Goal: Task Accomplishment & Management: Manage account settings

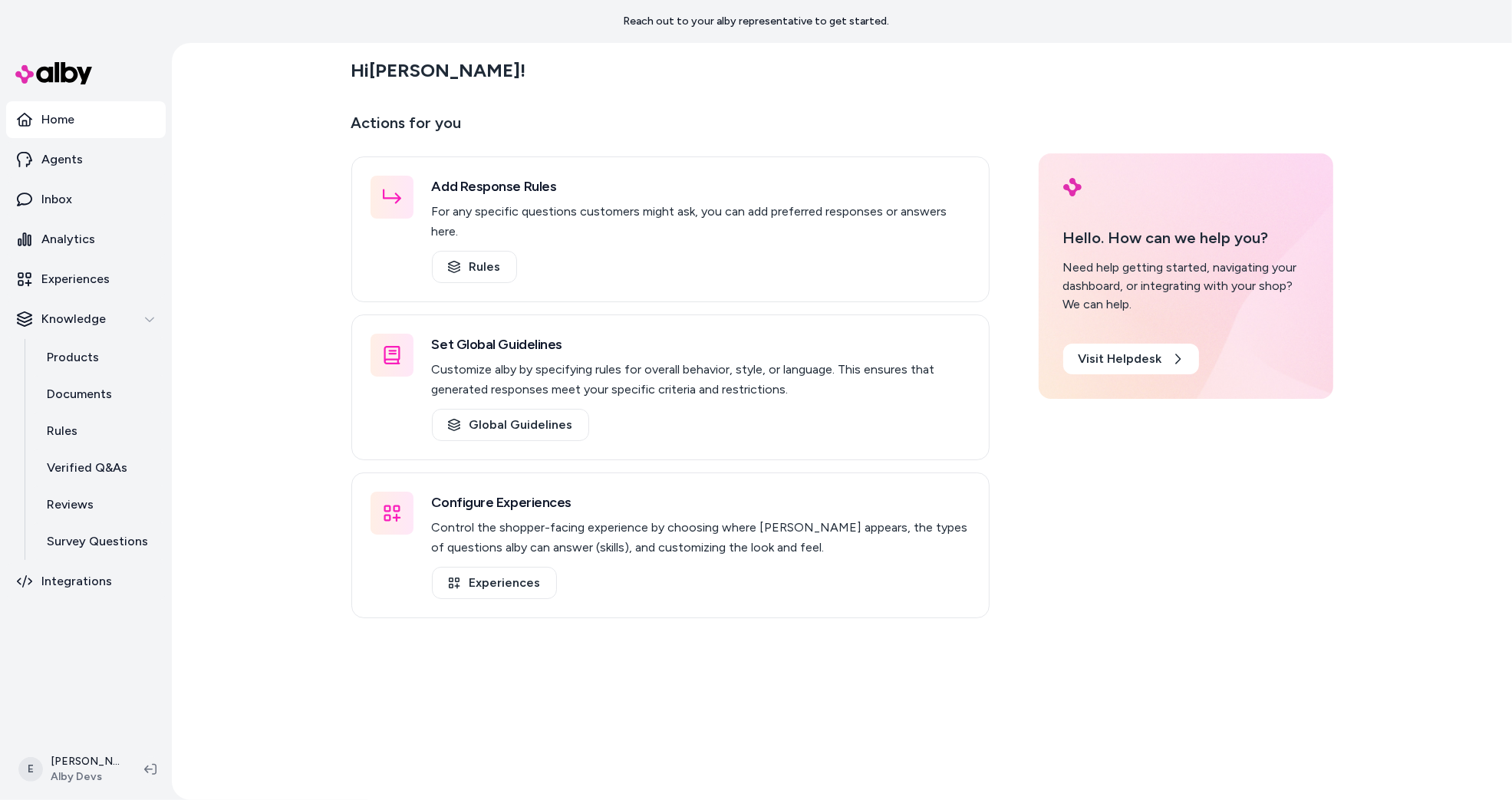
click at [215, 409] on div "Hi [PERSON_NAME] ! Actions for you Add Response Rules For any specific question…" at bounding box center [842, 422] width 1341 height 757
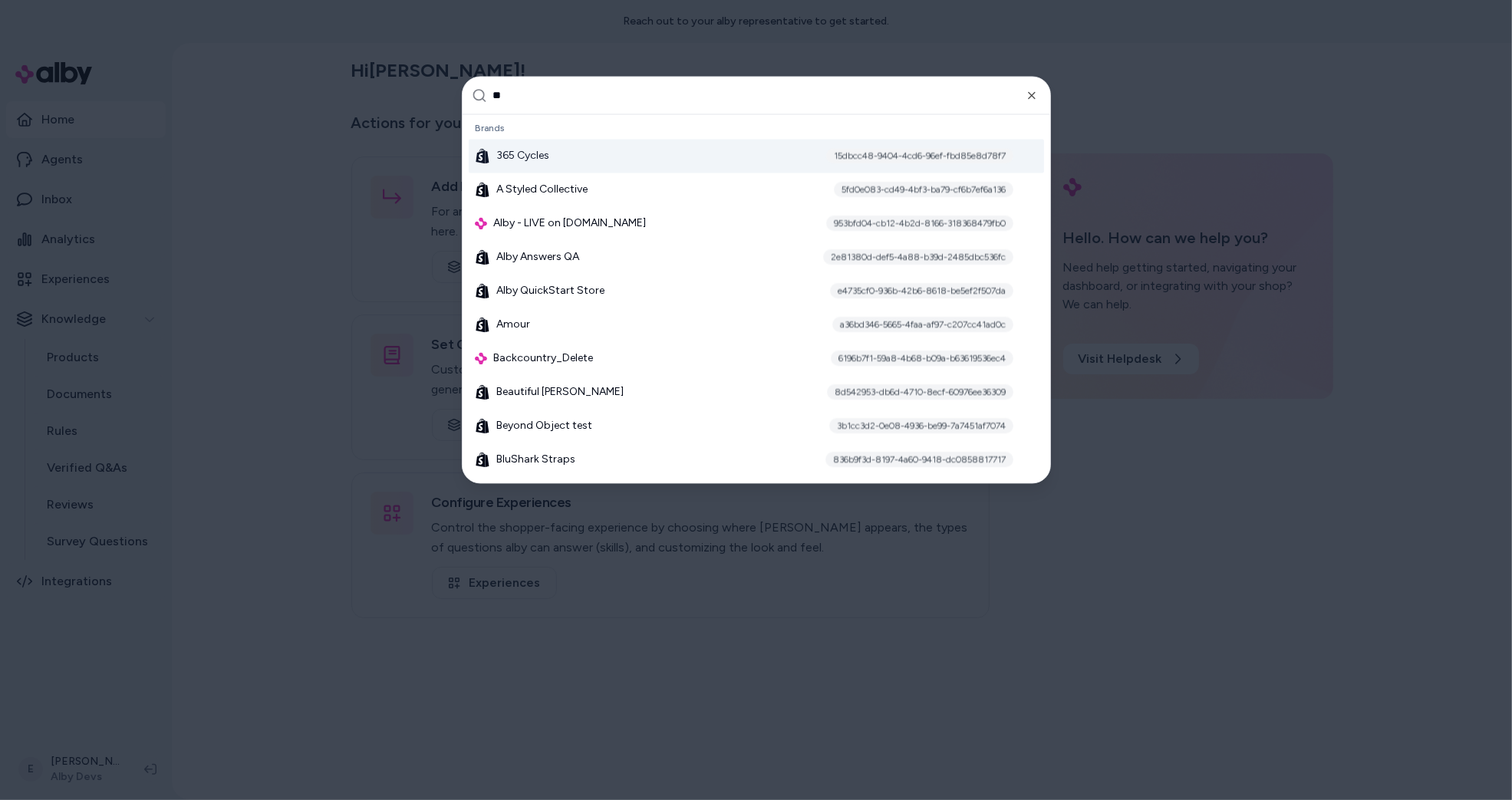
type input "***"
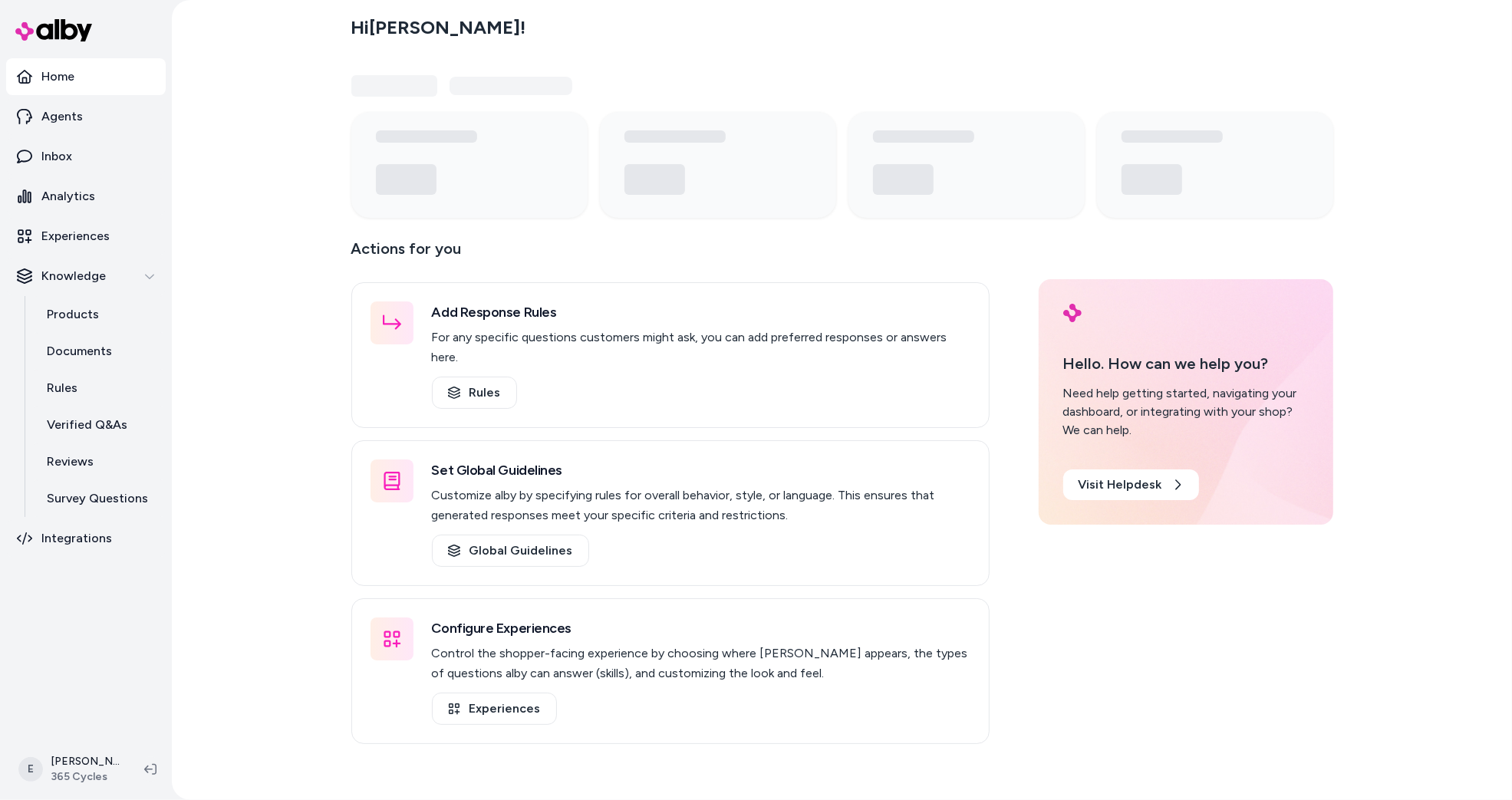
click at [202, 614] on div "Hi [PERSON_NAME] ! Actions for you Add Response Rules For any specific question…" at bounding box center [842, 400] width 1341 height 800
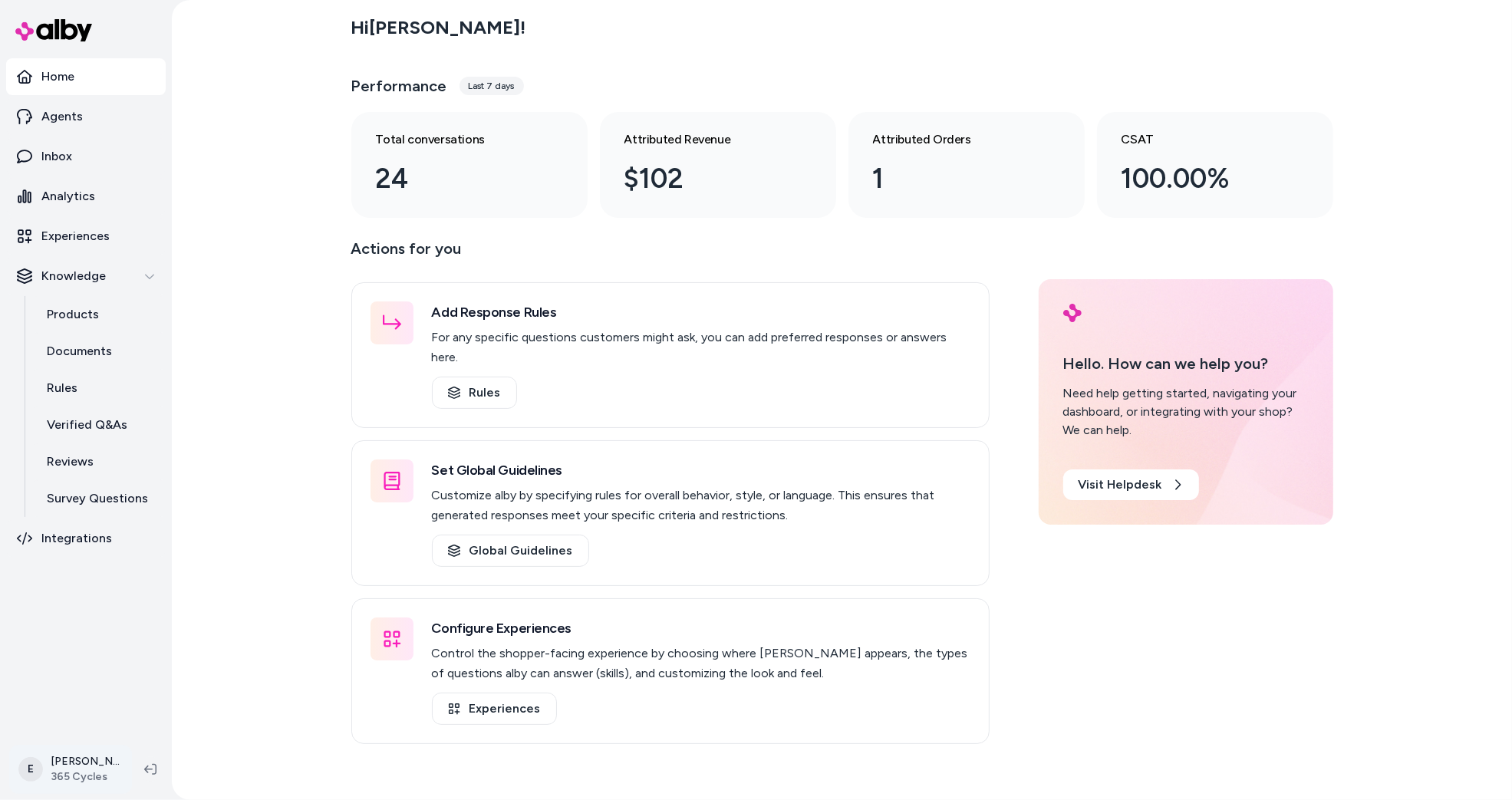
click at [65, 768] on html "Home Agents Inbox Analytics Experiences Knowledge Products Documents Rules Veri…" at bounding box center [756, 400] width 1512 height 800
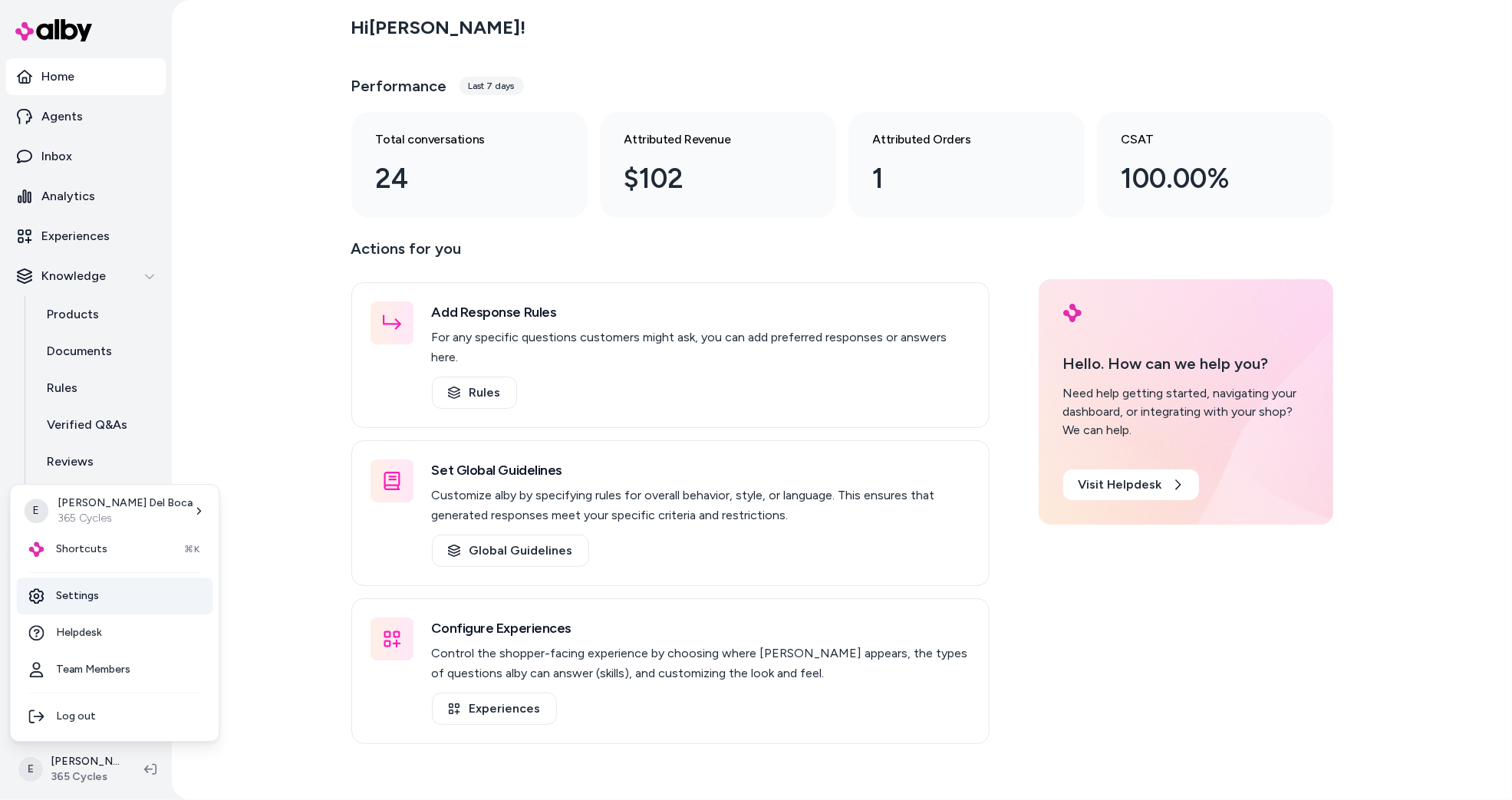
click at [76, 593] on link "Settings" at bounding box center [115, 596] width 196 height 37
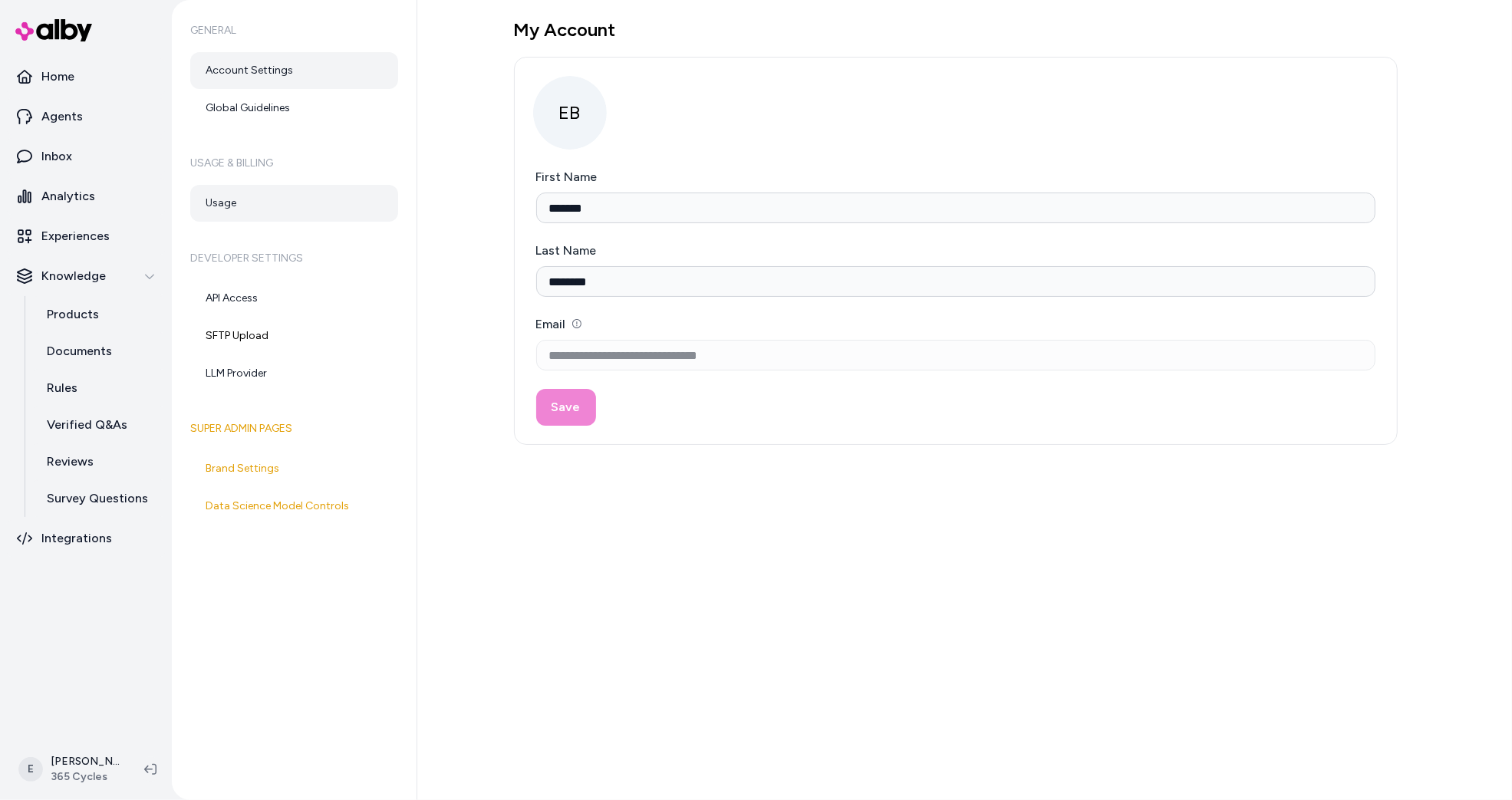
click at [266, 211] on link "Usage" at bounding box center [294, 203] width 208 height 37
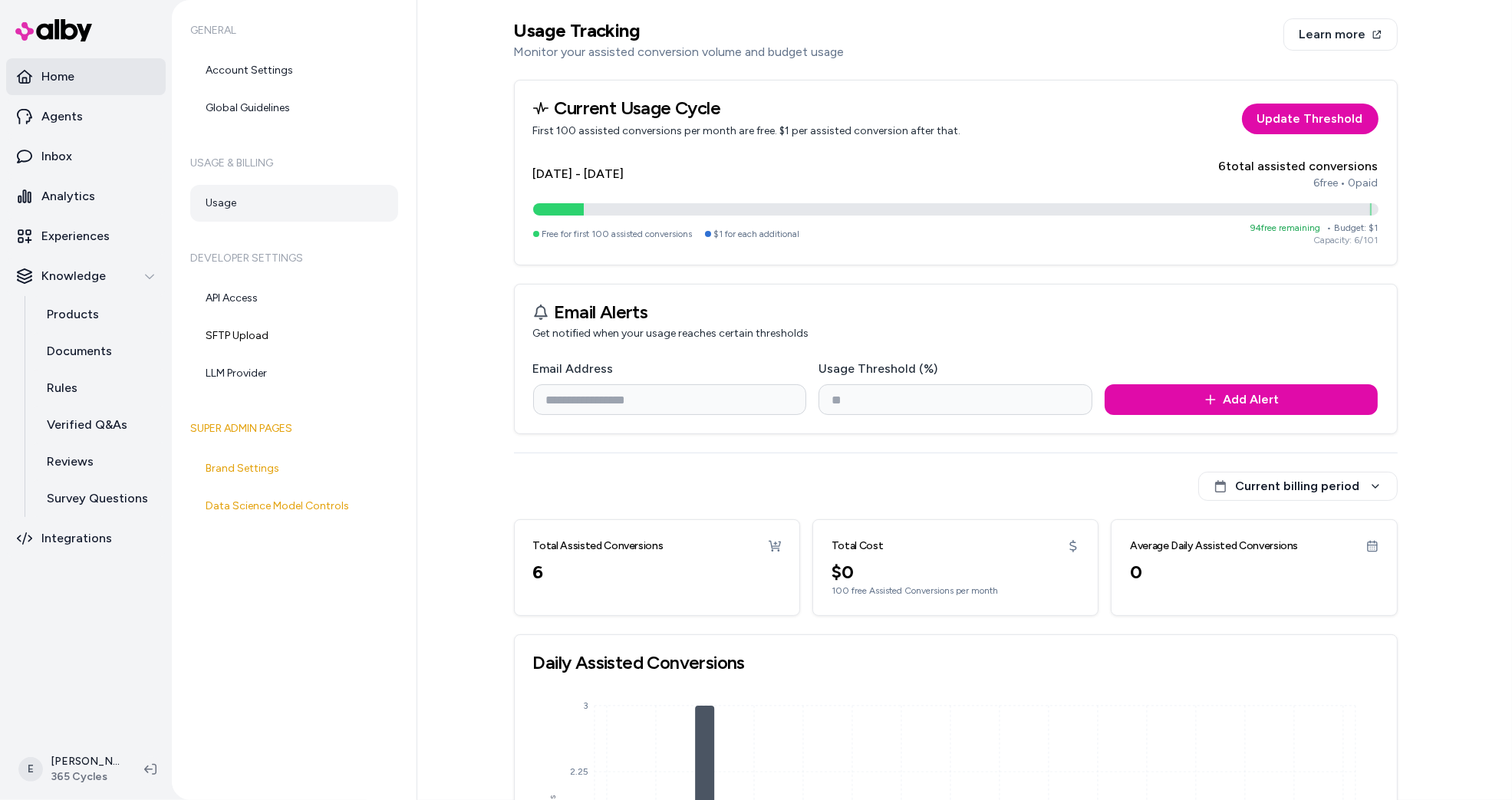
click at [90, 72] on link "Home" at bounding box center [86, 76] width 159 height 37
click at [269, 75] on link "Account Settings" at bounding box center [294, 70] width 208 height 37
click at [307, 73] on link "Account Settings" at bounding box center [294, 70] width 208 height 37
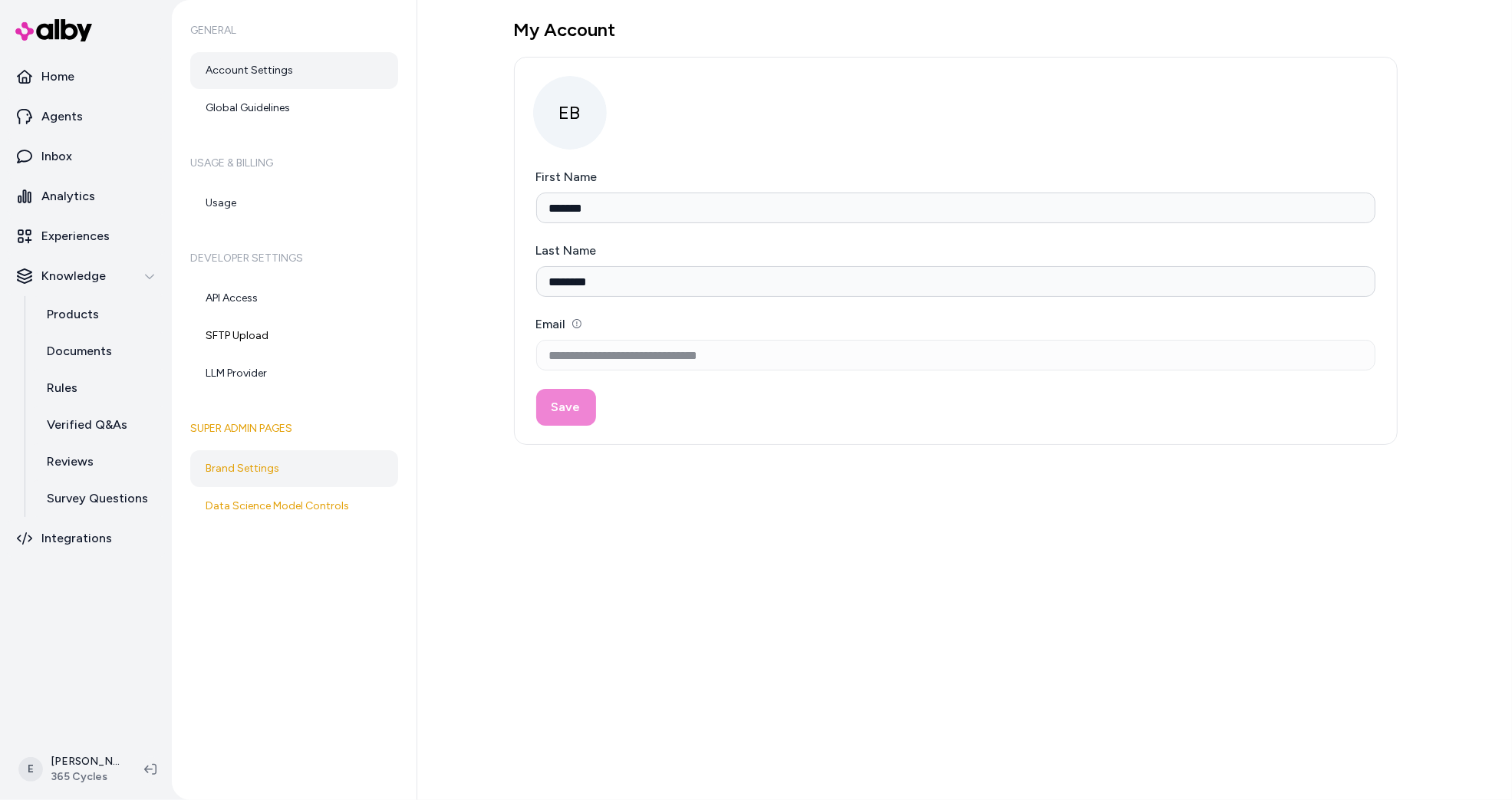
click at [268, 476] on link "Brand Settings" at bounding box center [294, 469] width 208 height 37
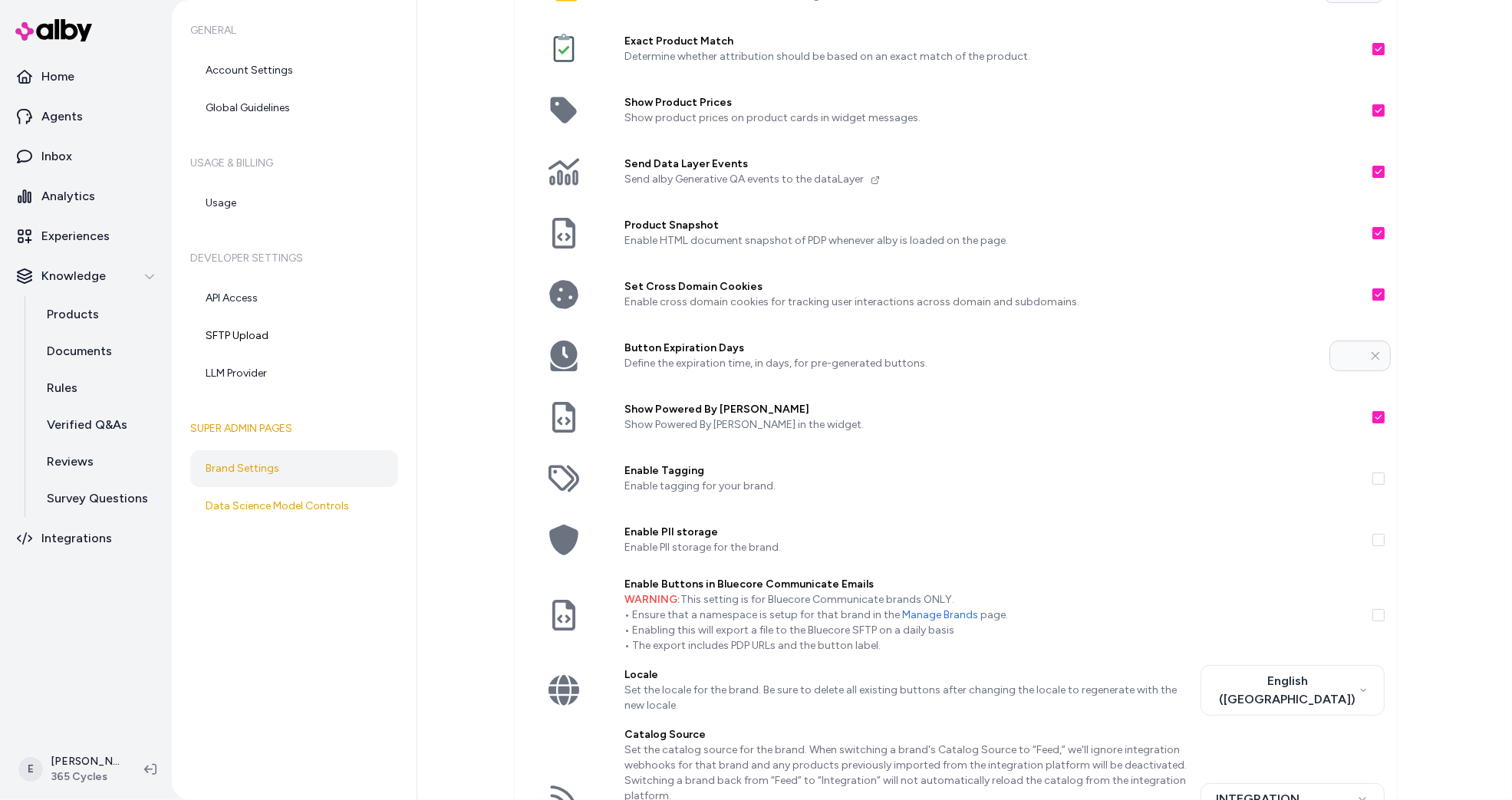
scroll to position [96, 0]
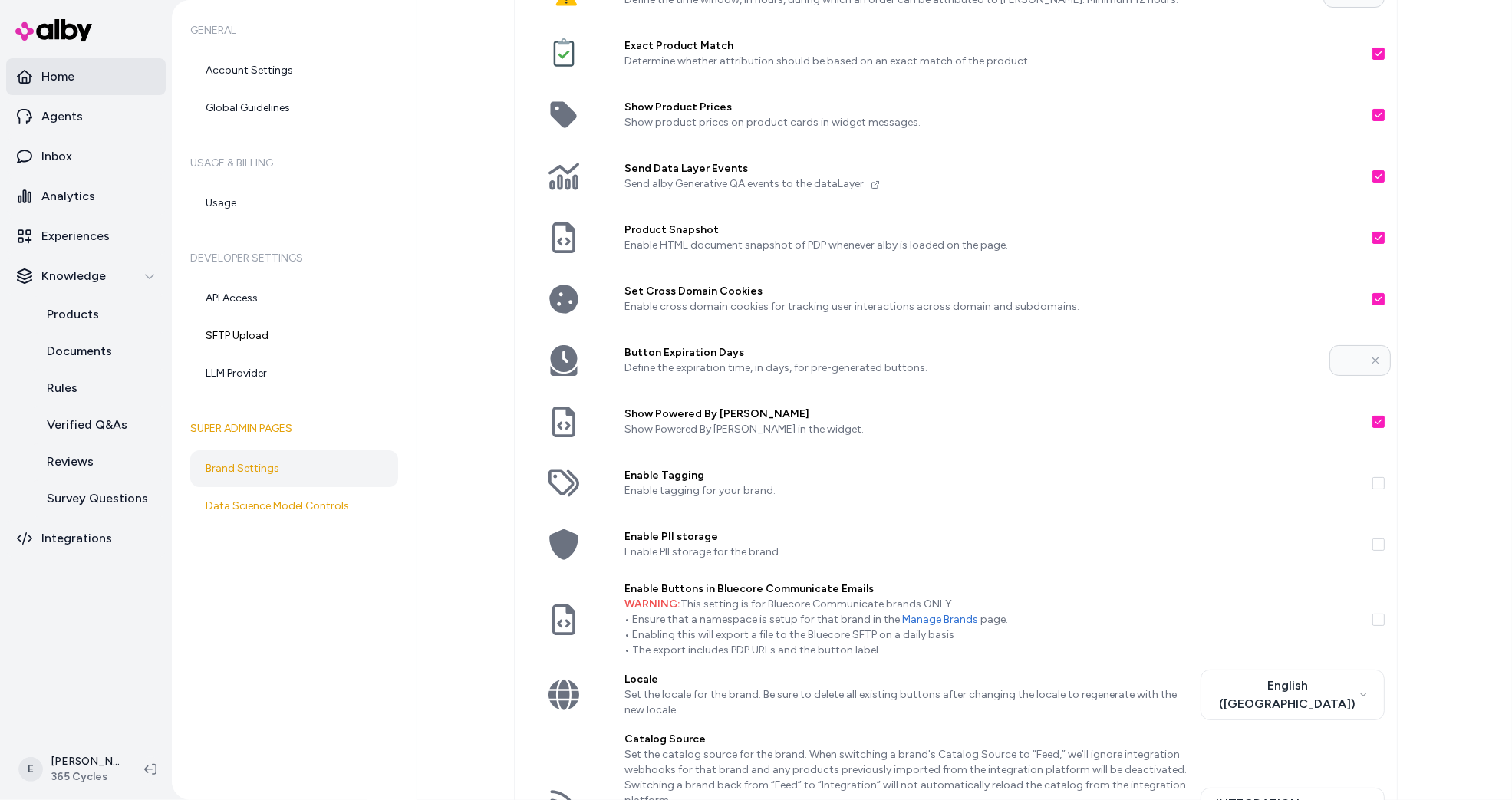
click at [102, 73] on link "Home" at bounding box center [86, 76] width 159 height 37
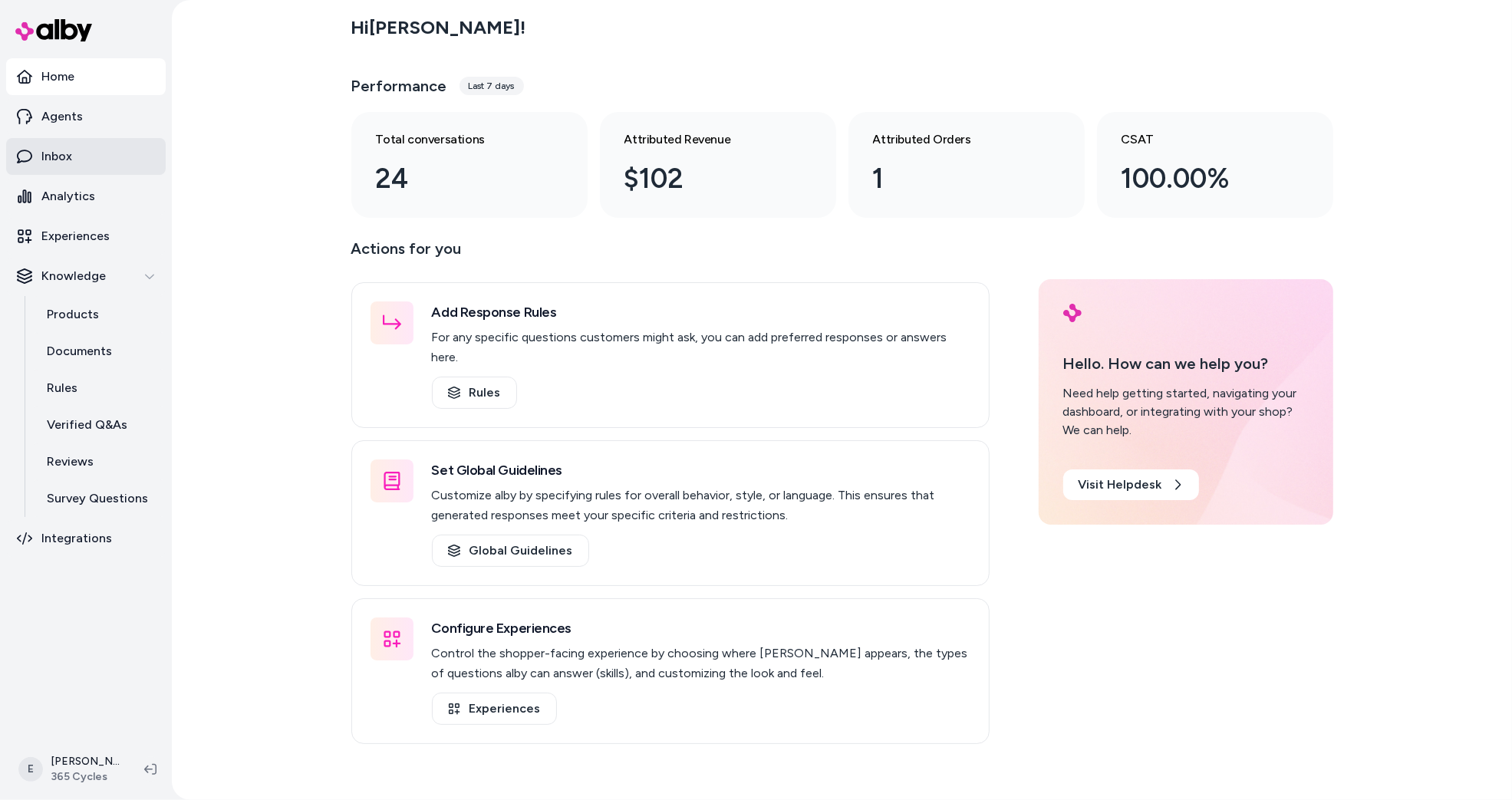
click at [87, 163] on link "Inbox" at bounding box center [86, 156] width 159 height 37
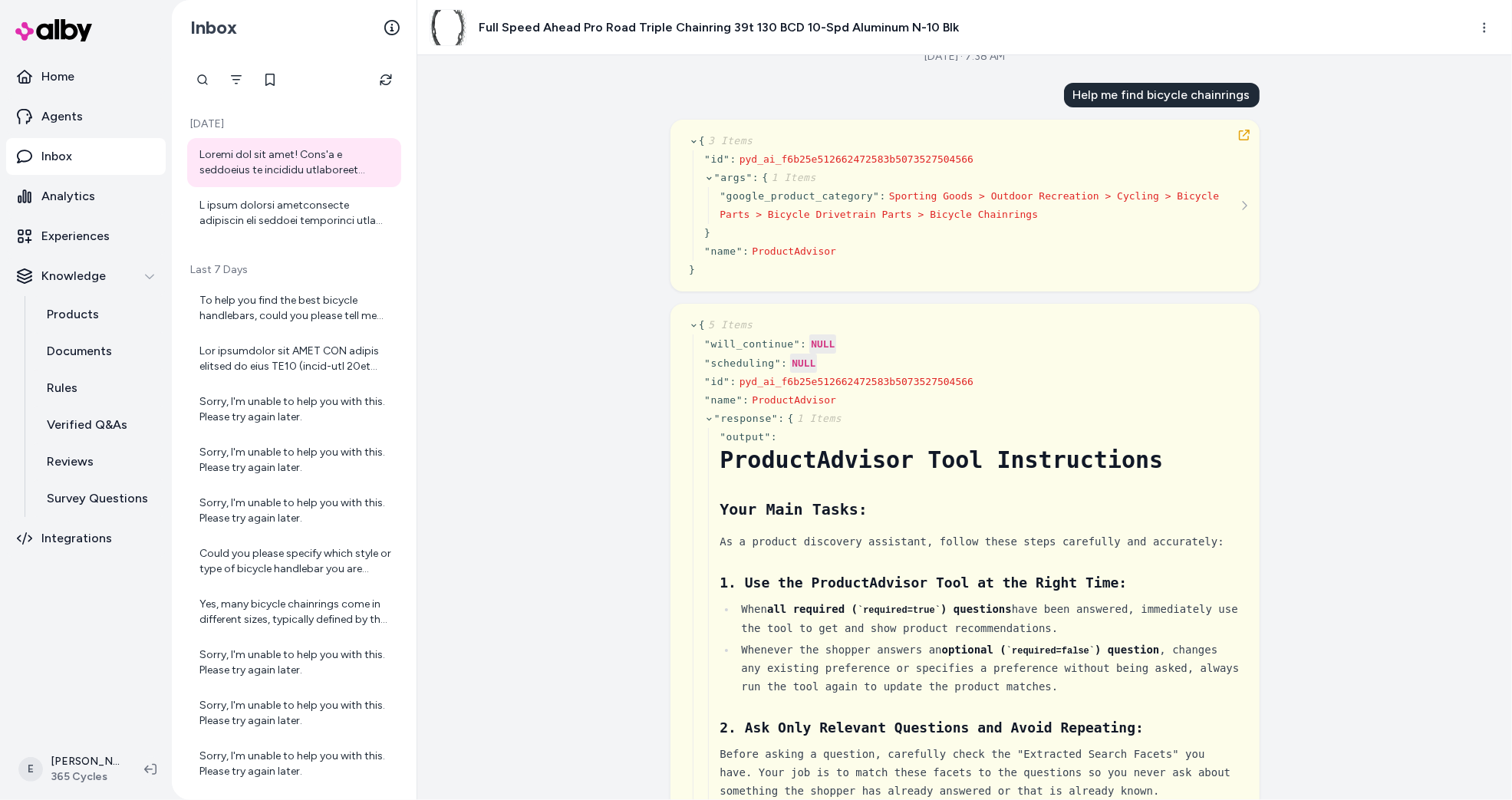
scroll to position [27, 0]
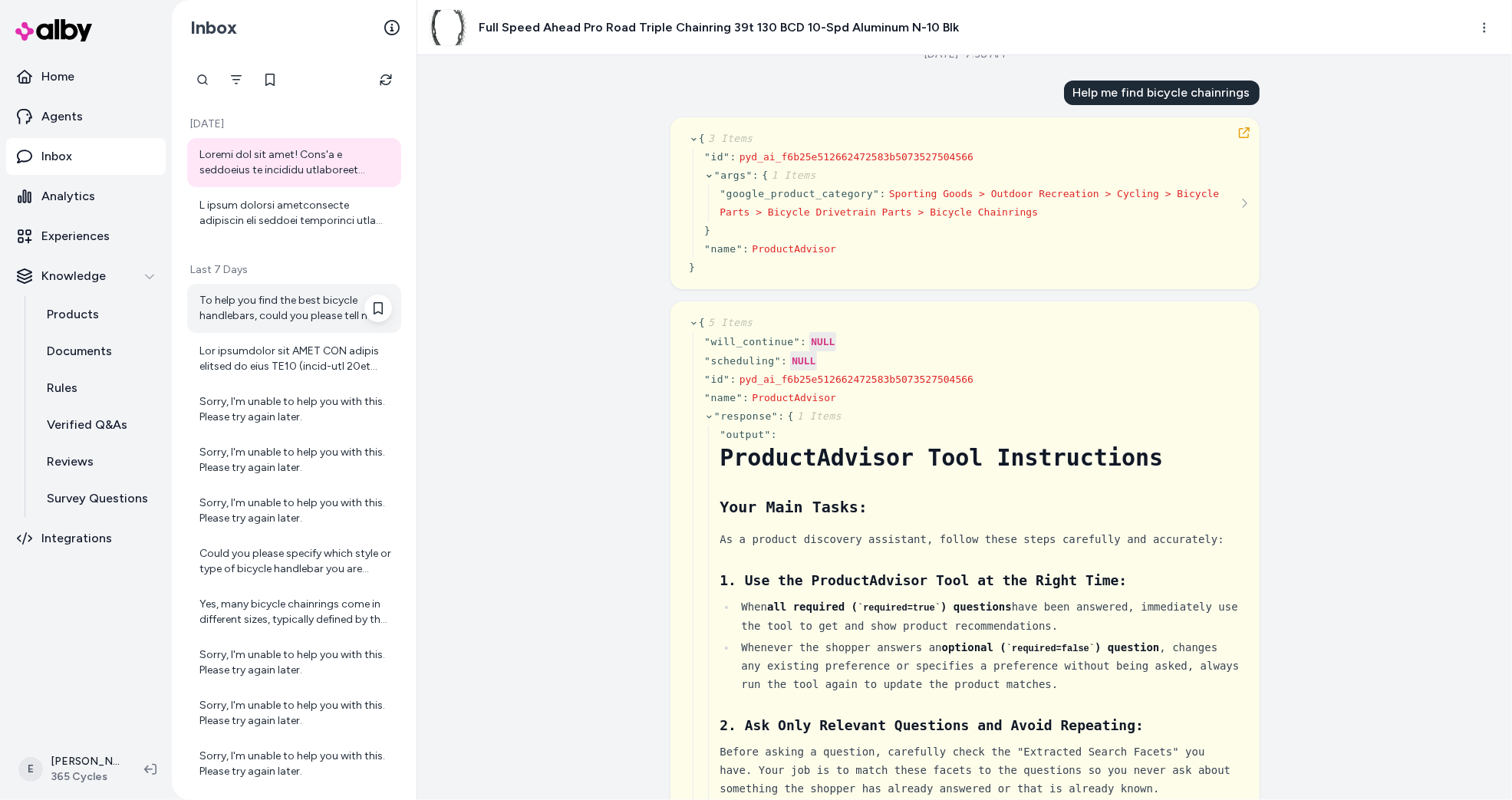
click at [337, 313] on div "To help you find the best bicycle handlebars, could you please tell me what sty…" at bounding box center [296, 308] width 193 height 31
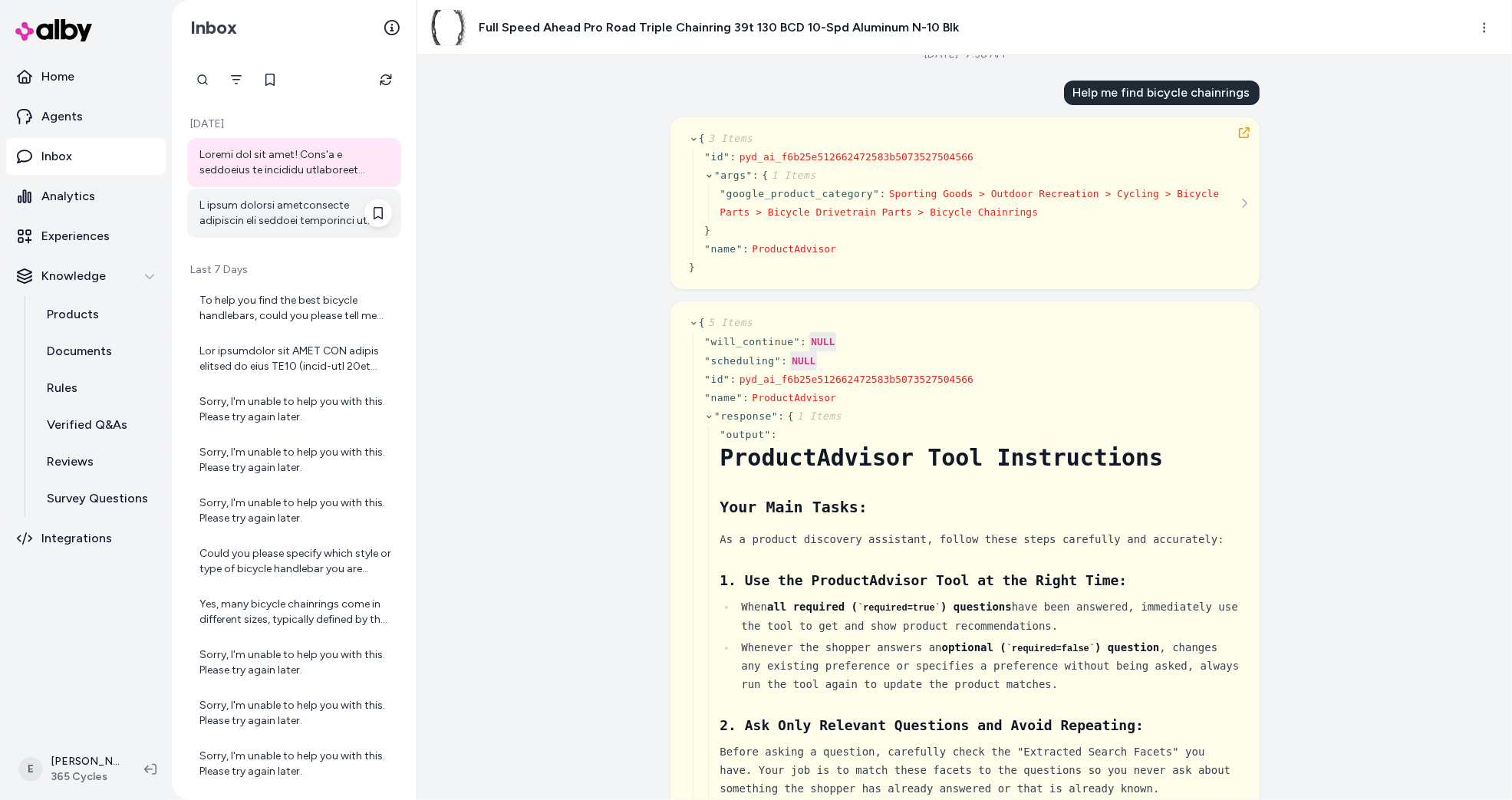
click at [285, 204] on div at bounding box center [296, 213] width 193 height 31
click at [277, 157] on div at bounding box center [296, 163] width 193 height 31
click at [281, 204] on div at bounding box center [296, 213] width 193 height 31
click at [279, 172] on div at bounding box center [296, 163] width 193 height 31
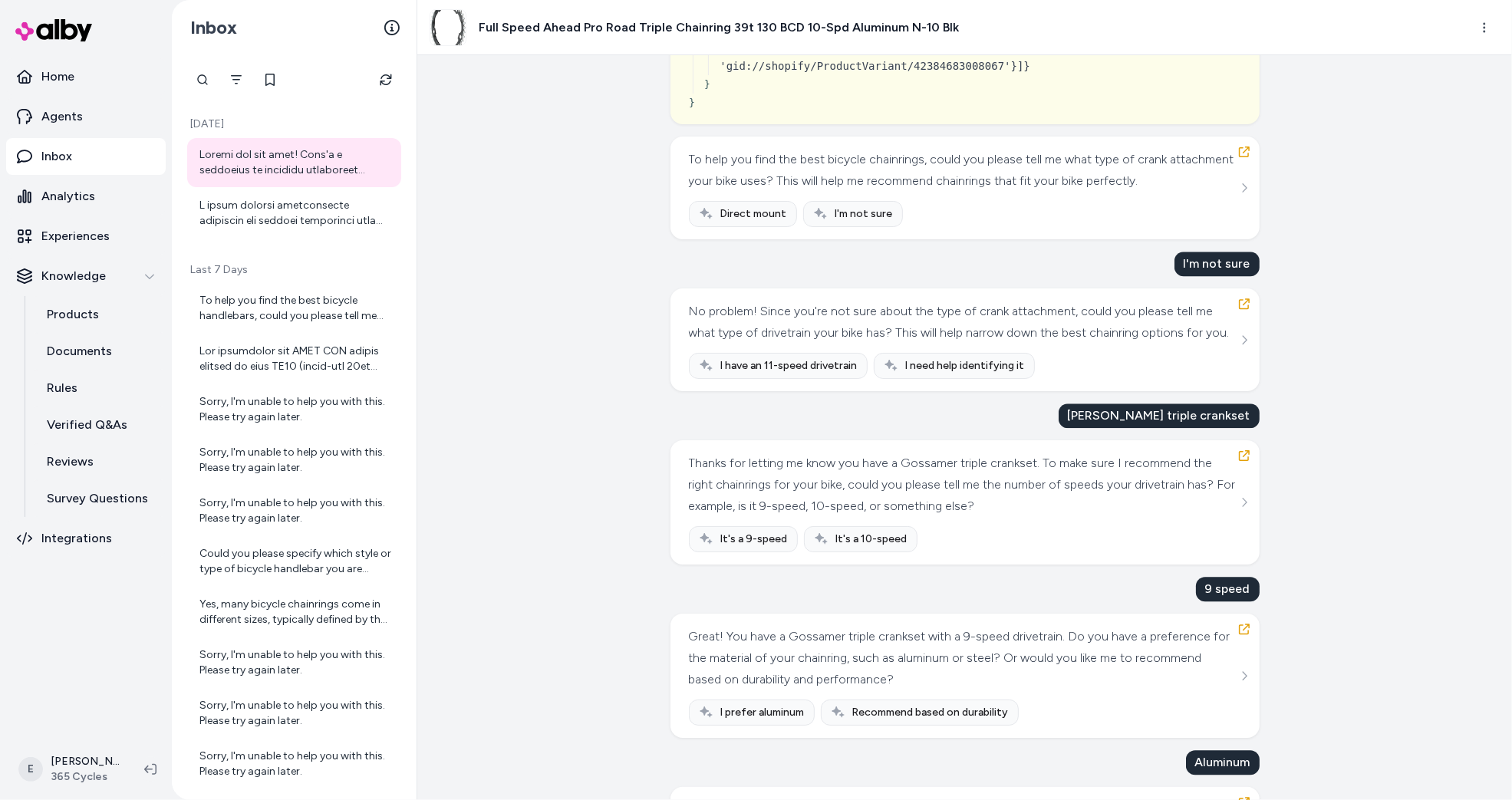
scroll to position [16551, 0]
